Goal: Information Seeking & Learning: Understand process/instructions

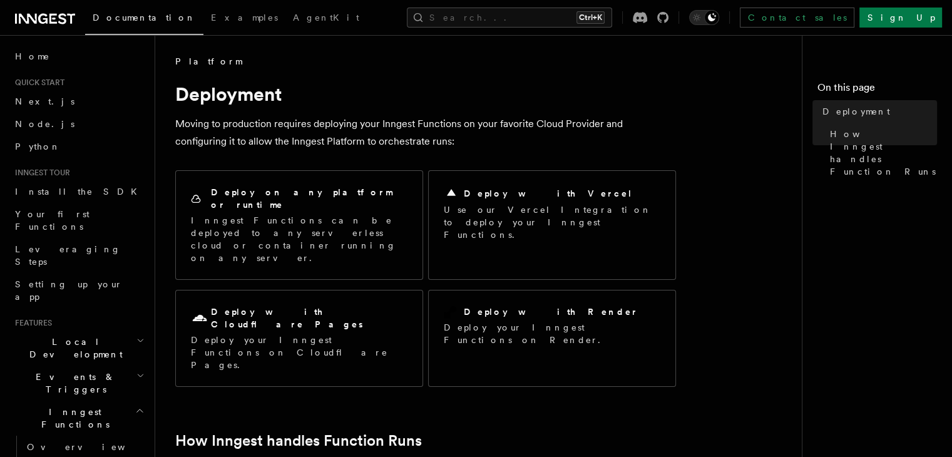
click at [513, 219] on p "Use our Vercel Integration to deploy your Inngest Functions." at bounding box center [552, 222] width 217 height 38
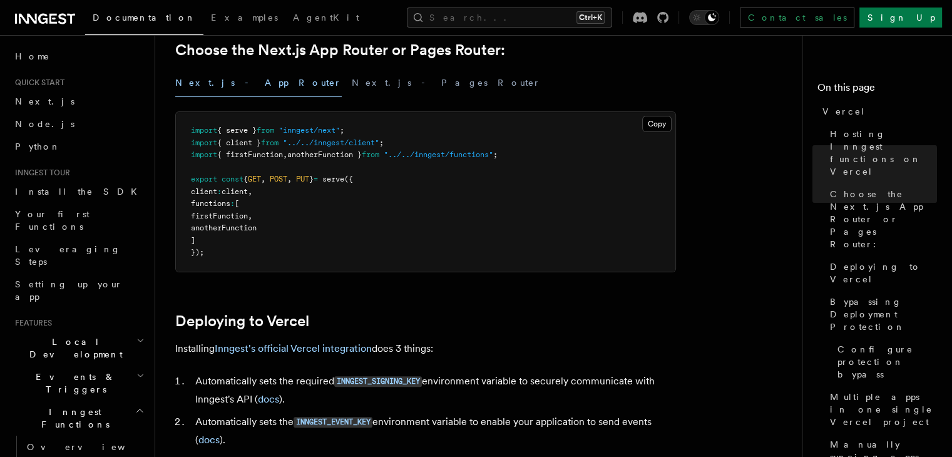
scroll to position [313, 0]
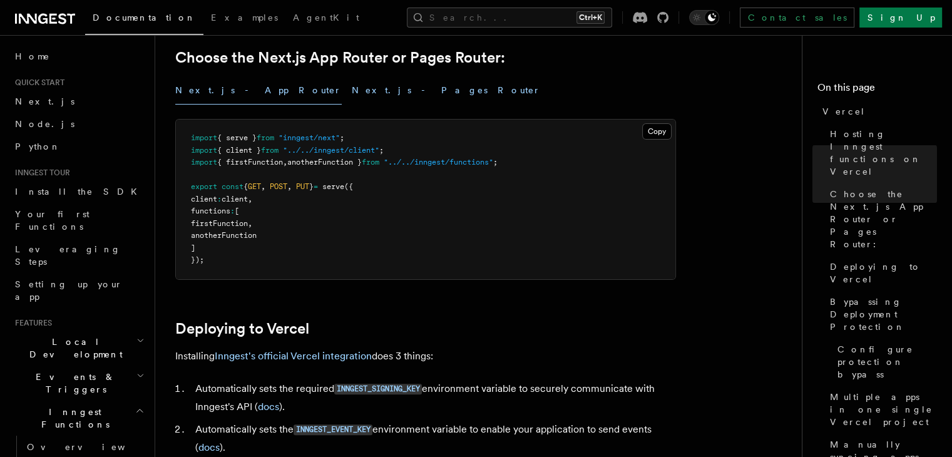
click at [352, 82] on button "Next.js - Pages Router" at bounding box center [446, 90] width 189 height 28
click at [238, 92] on button "Next.js - App Router" at bounding box center [258, 90] width 167 height 28
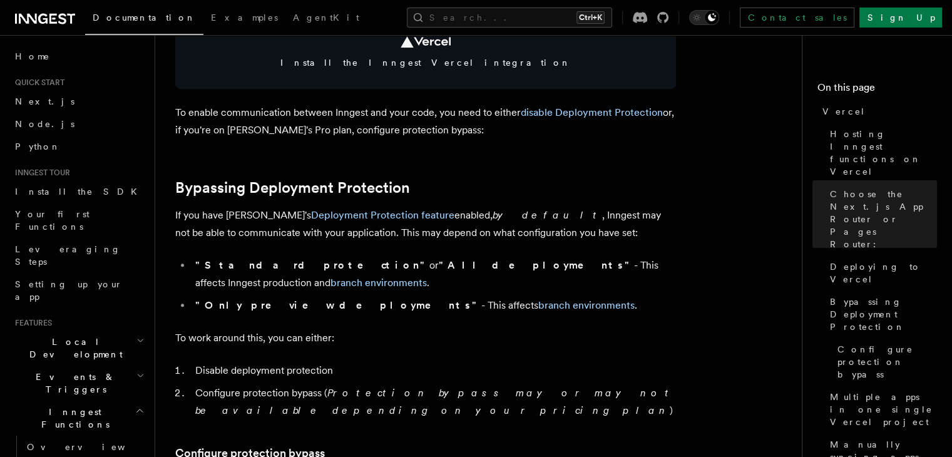
scroll to position [786, 0]
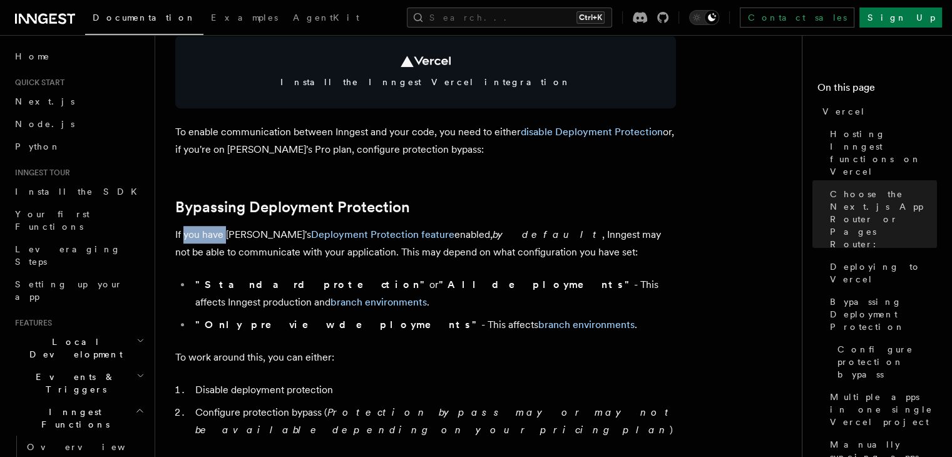
drag, startPoint x: 224, startPoint y: 221, endPoint x: 183, endPoint y: 240, distance: 45.7
click at [183, 240] on p "If you have Vercel's Deployment Protection feature enabled, by default , Innges…" at bounding box center [425, 243] width 501 height 35
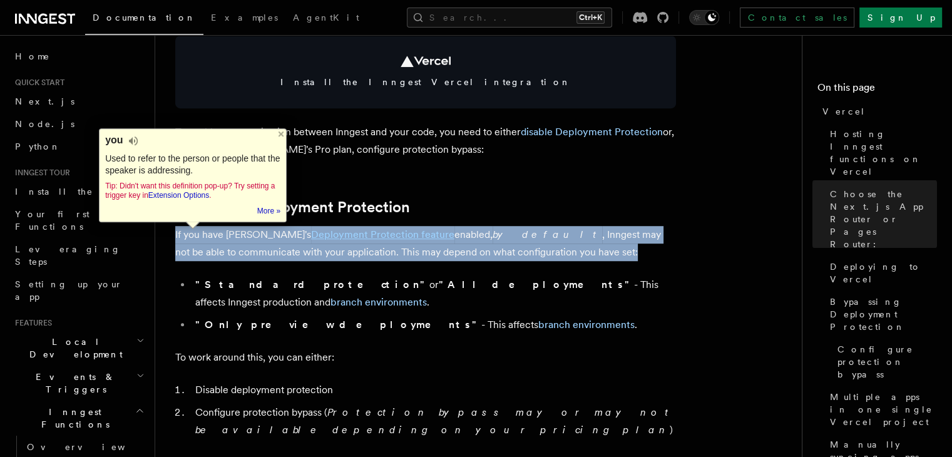
drag, startPoint x: 183, startPoint y: 240, endPoint x: 365, endPoint y: 255, distance: 182.8
click at [365, 255] on p "If you have Vercel's Deployment Protection feature enabled, by default , Innges…" at bounding box center [425, 243] width 501 height 35
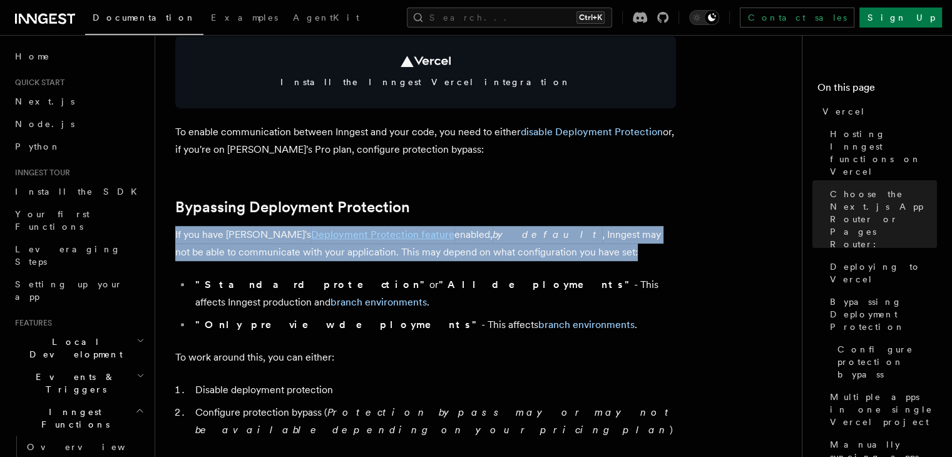
click at [365, 255] on p "If you have Vercel's Deployment Protection feature enabled, by default , Innges…" at bounding box center [425, 243] width 501 height 35
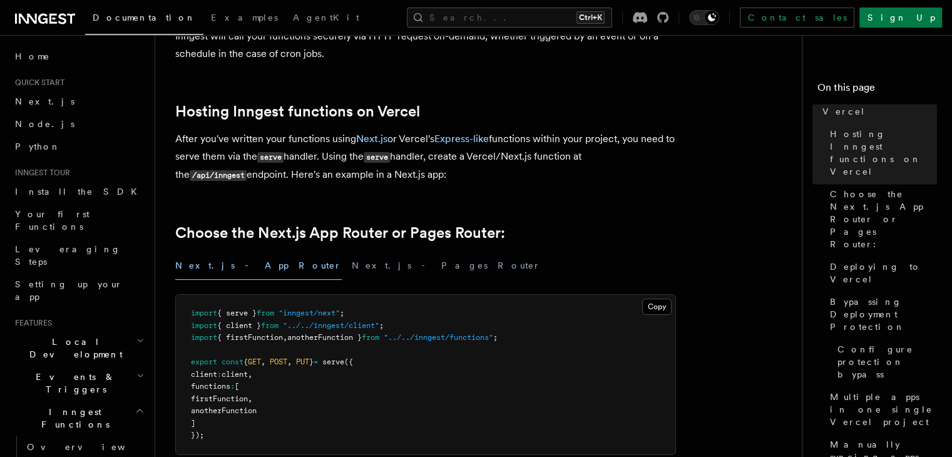
scroll to position [0, 0]
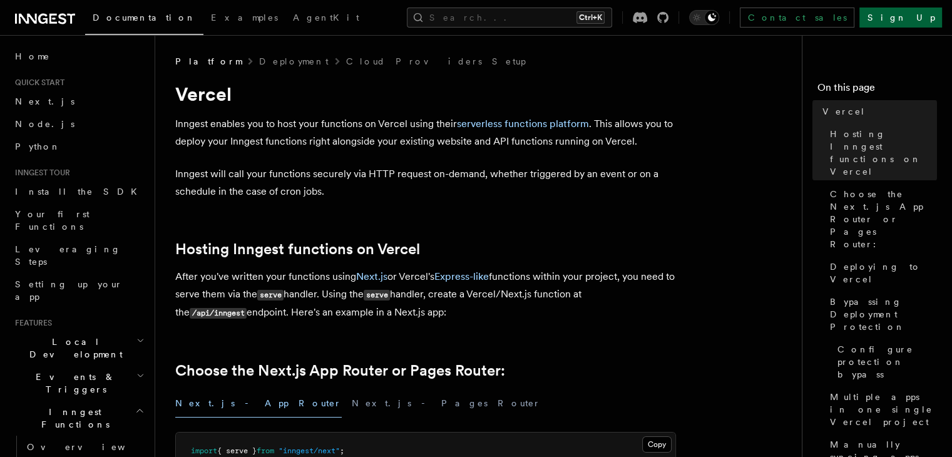
click at [918, 16] on link "Sign Up" at bounding box center [901, 18] width 83 height 20
